Goal: Task Accomplishment & Management: Manage account settings

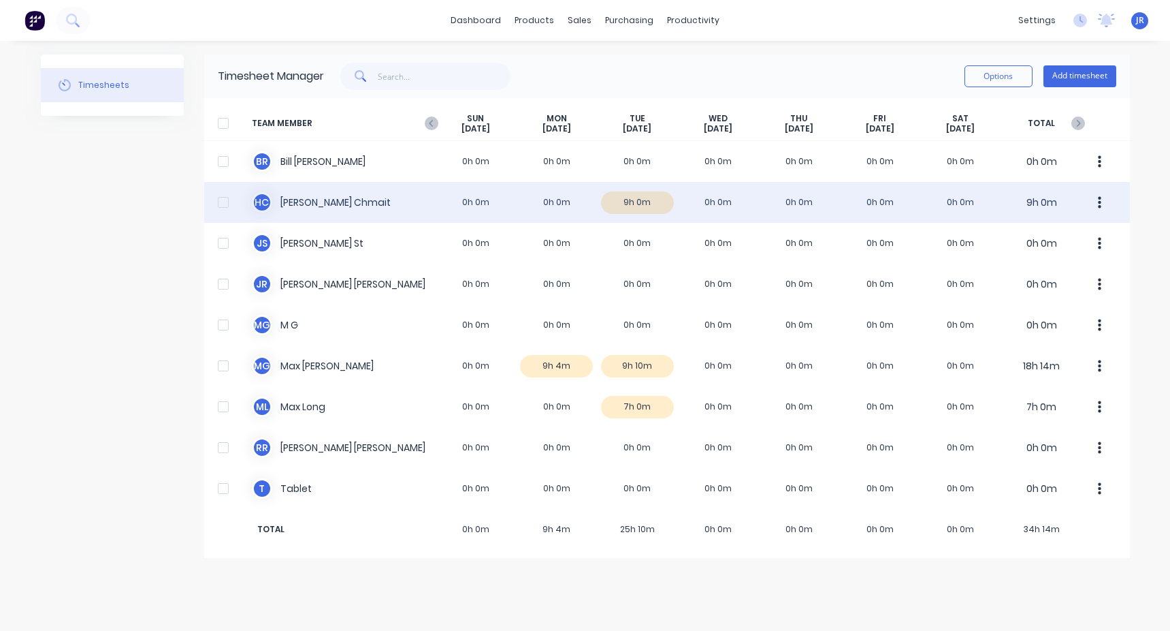
click at [653, 201] on div "[PERSON_NAME] 0h 0m 0h 0m 9h 0m 0h 0m 0h 0m 0h 0m 0h 0m 9h 0m" at bounding box center [667, 202] width 926 height 41
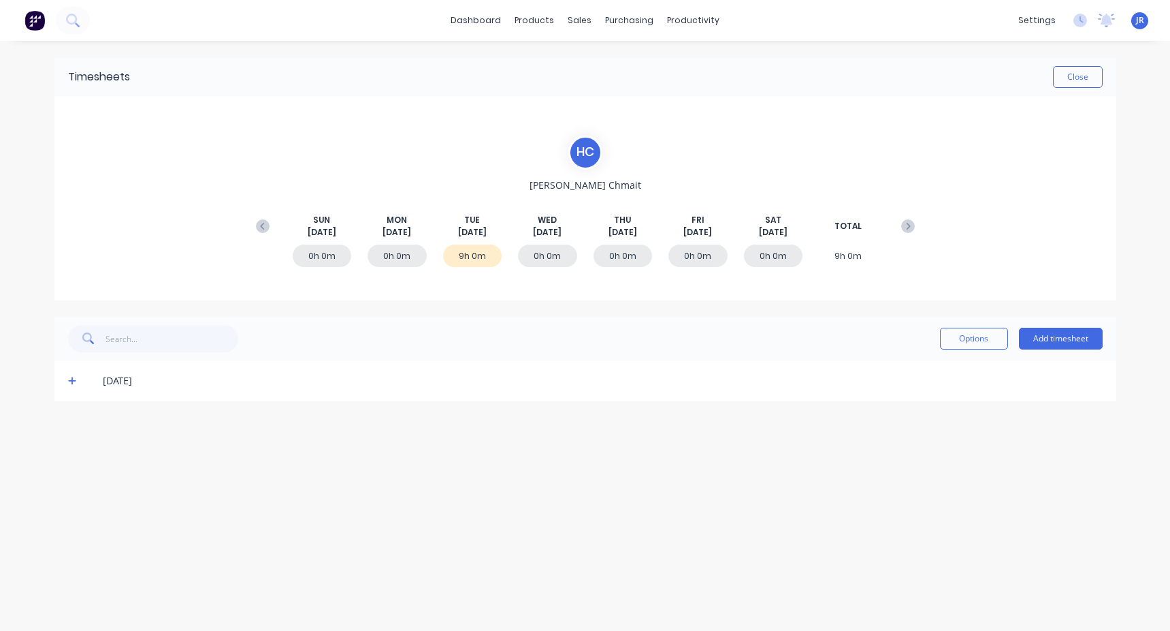
drag, startPoint x: 79, startPoint y: 385, endPoint x: 71, endPoint y: 382, distance: 8.0
click at [78, 385] on span at bounding box center [75, 381] width 14 height 14
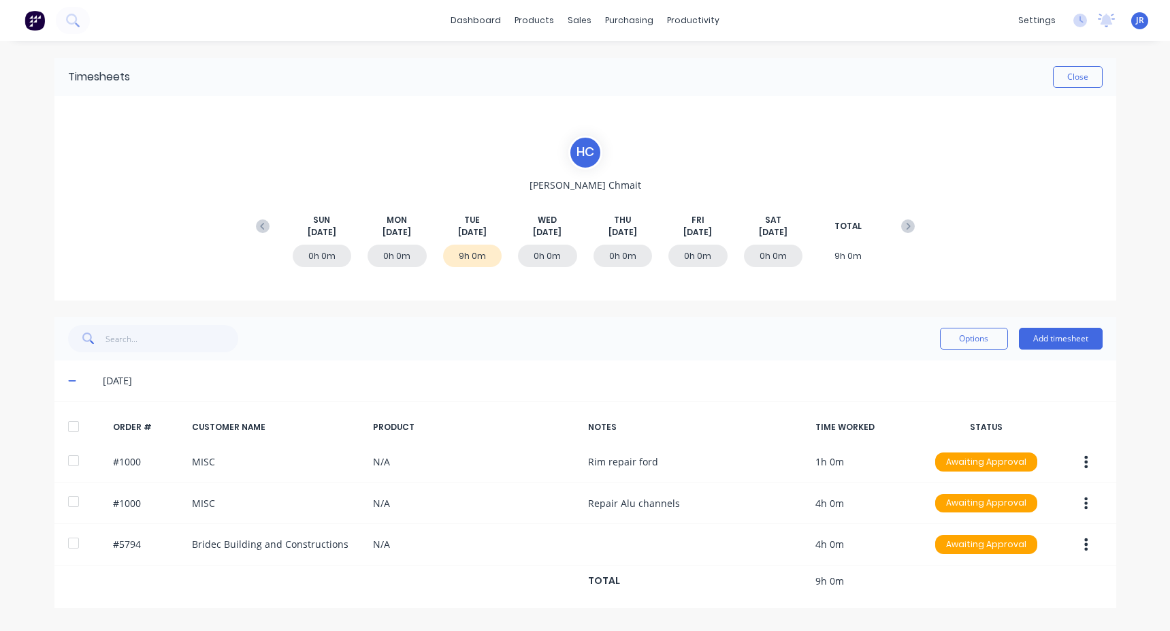
click at [71, 382] on icon at bounding box center [72, 381] width 9 height 10
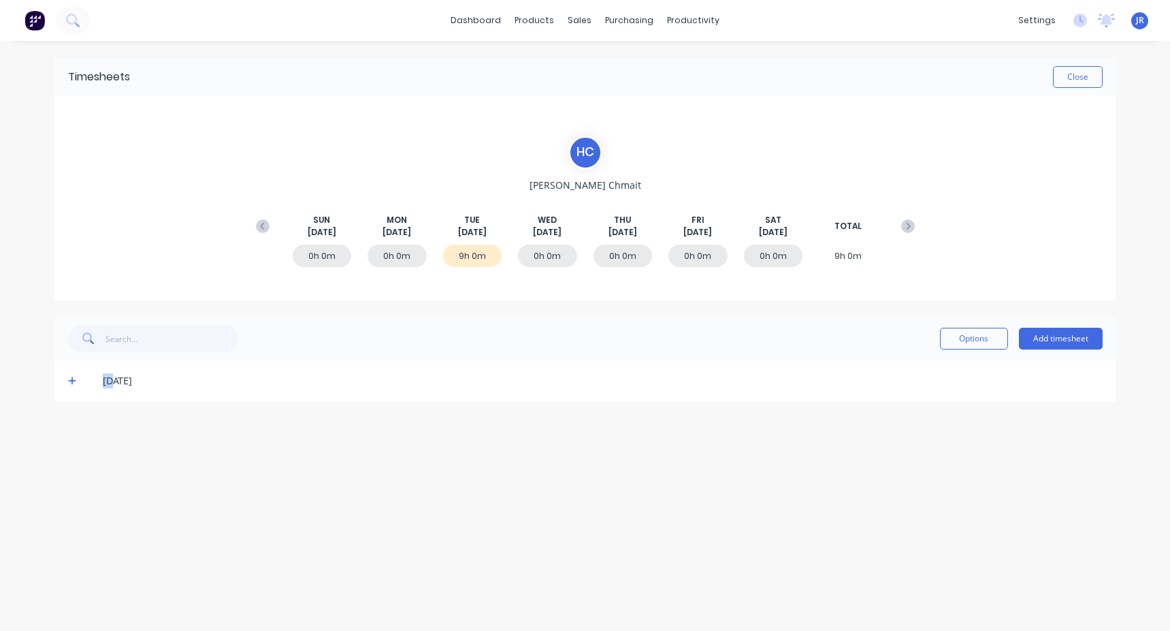
click at [71, 382] on icon at bounding box center [72, 381] width 8 height 8
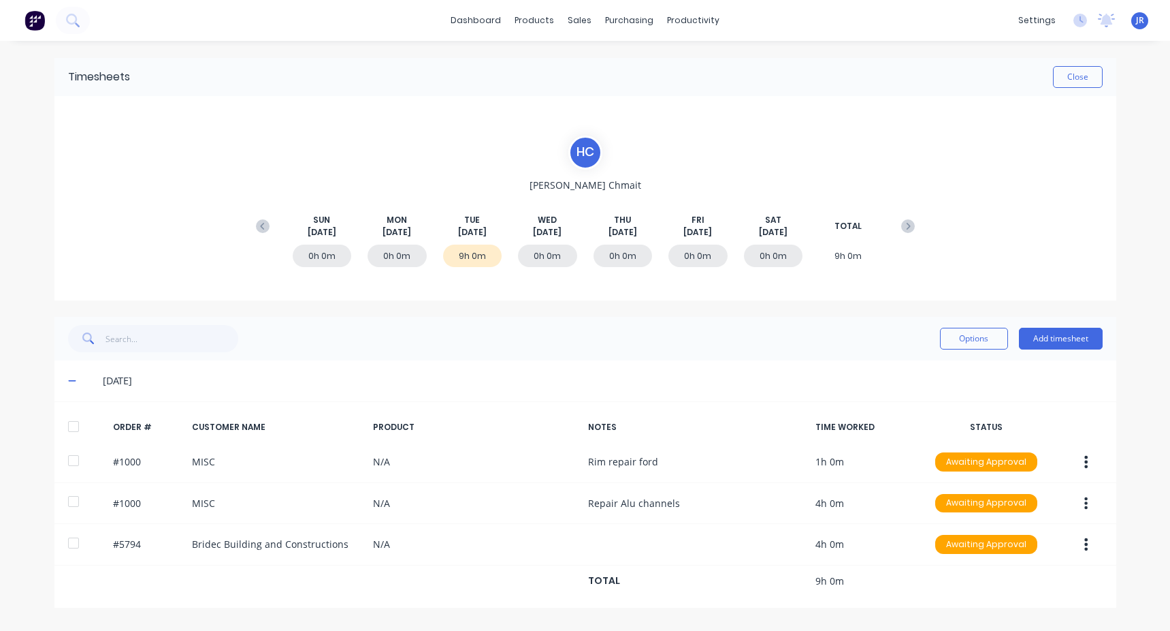
click at [663, 361] on div "[DATE]" at bounding box center [585, 380] width 1062 height 41
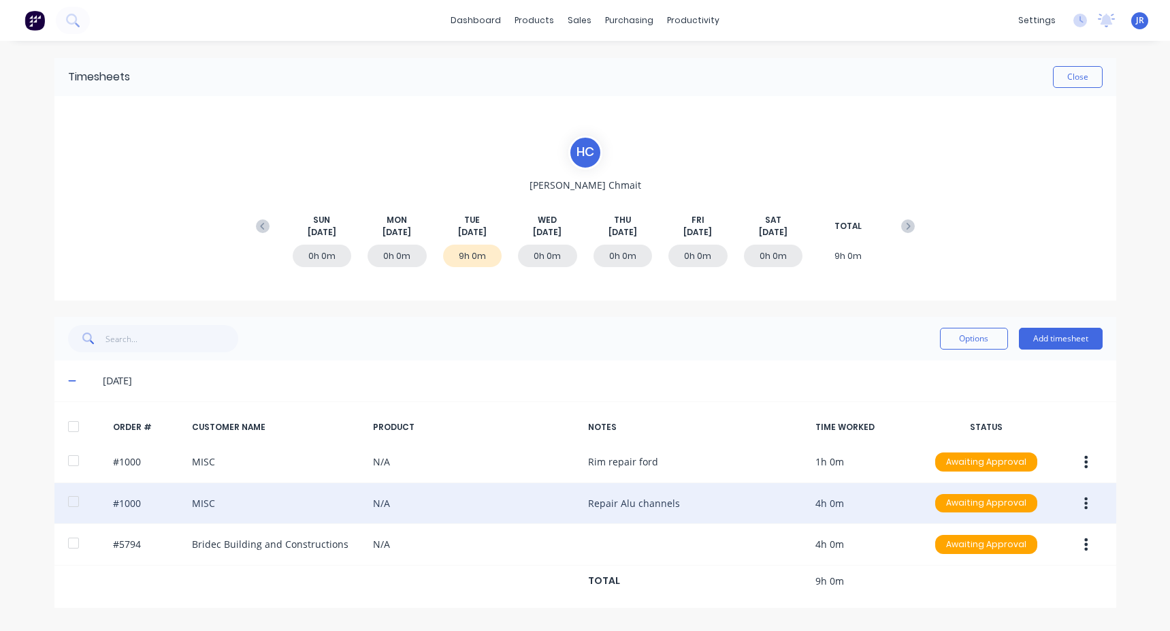
click at [665, 514] on div "#1000 MISC N/A Repair Alu channels 4h 0m Awaiting Approval" at bounding box center [585, 504] width 1062 height 42
click at [1074, 500] on button "button" at bounding box center [1086, 503] width 32 height 25
click at [1004, 588] on div "Edit" at bounding box center [1038, 594] width 105 height 20
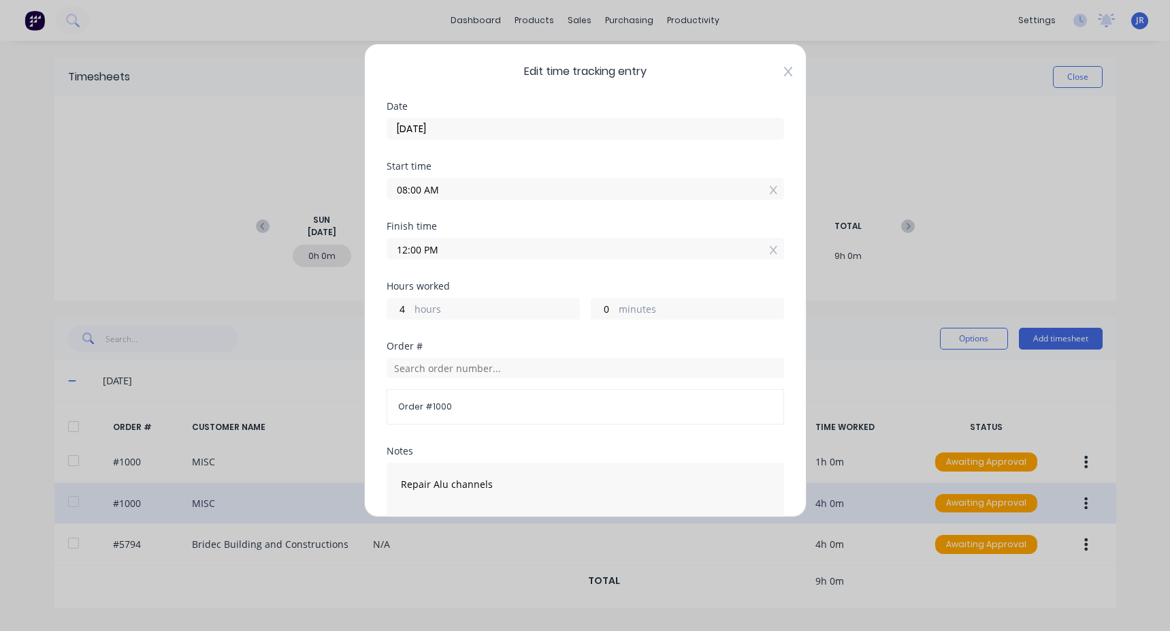
click at [784, 73] on icon at bounding box center [788, 71] width 8 height 11
